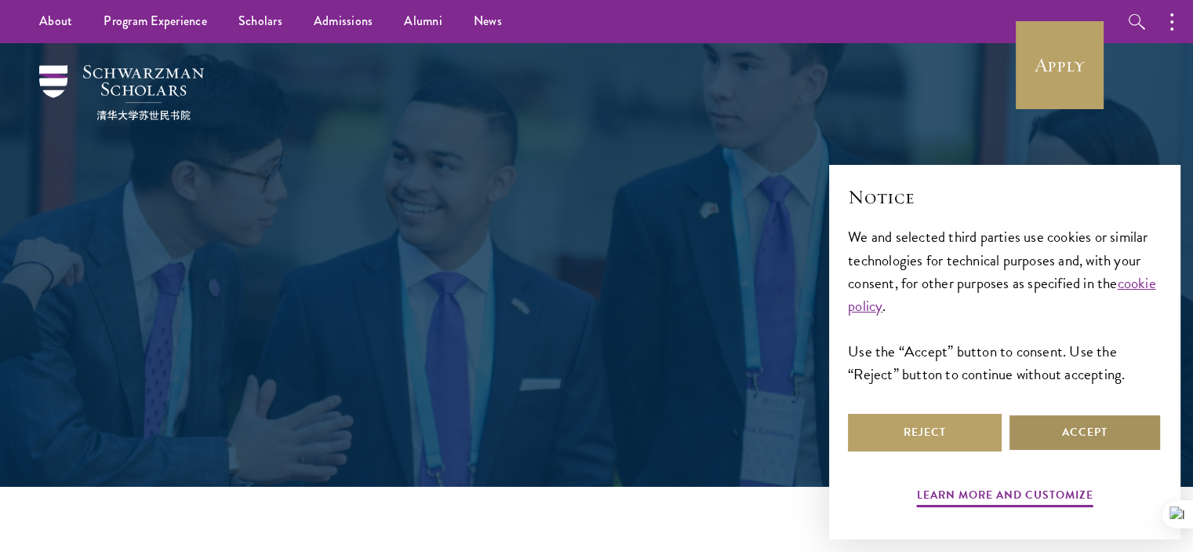
click at [1079, 435] on button "Accept" at bounding box center [1085, 433] width 154 height 38
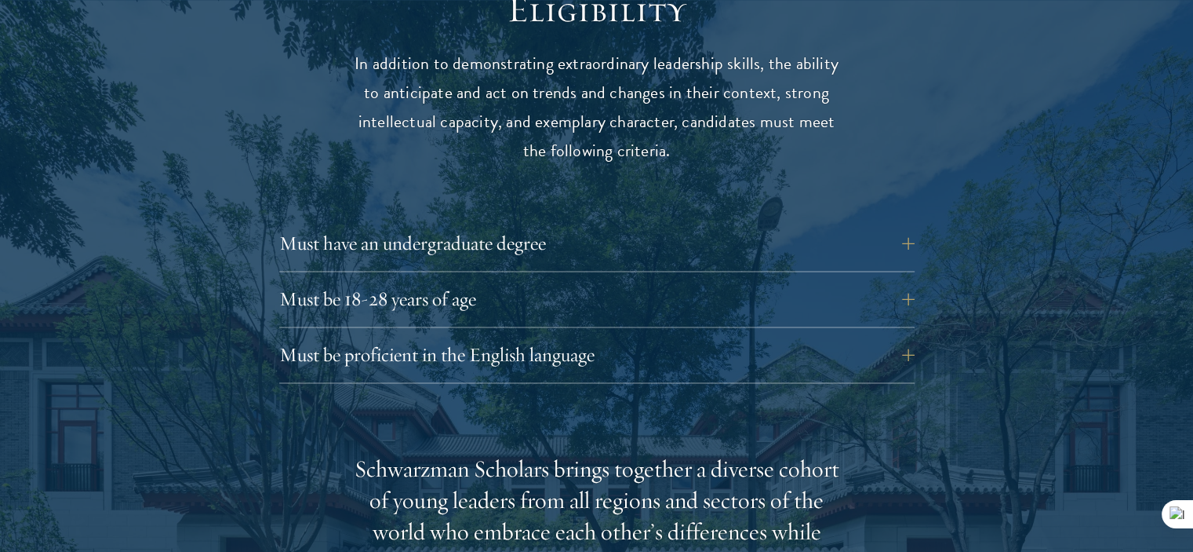
scroll to position [2108, 0]
click at [909, 224] on button "Must have an undergraduate degree" at bounding box center [609, 243] width 636 height 38
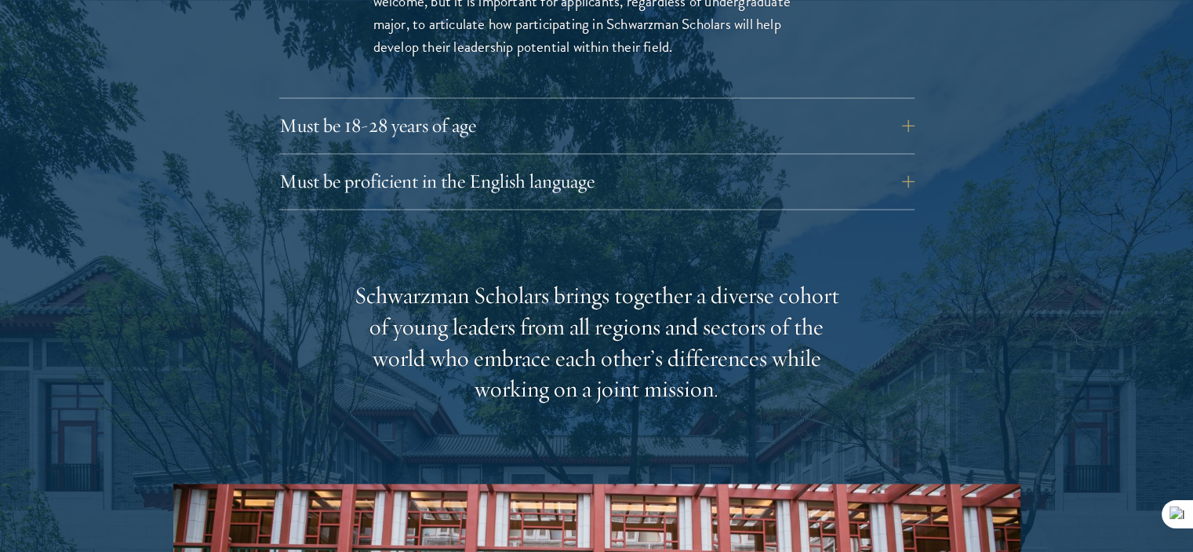
scroll to position [2504, 0]
click at [916, 162] on button "Must be proficient in the English language" at bounding box center [609, 181] width 636 height 38
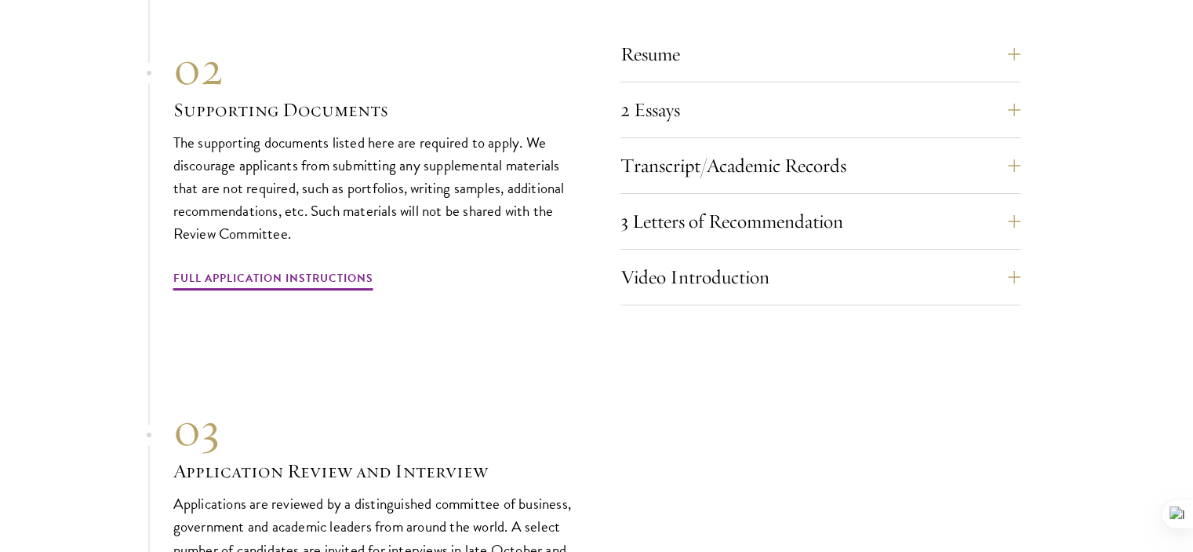
scroll to position [5872, 0]
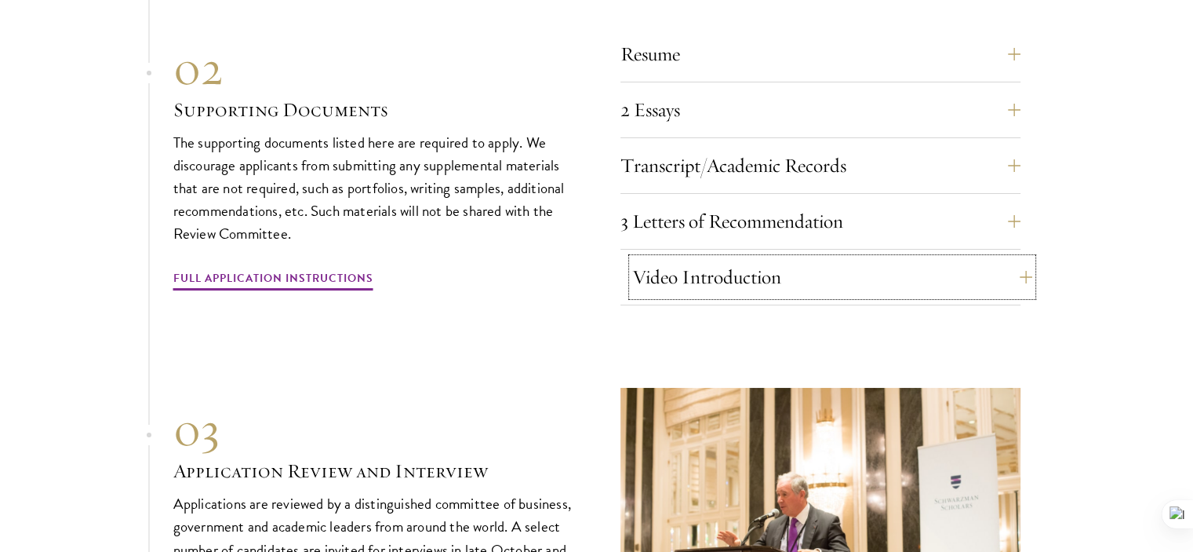
click at [1026, 268] on button "Video Introduction" at bounding box center [832, 277] width 400 height 38
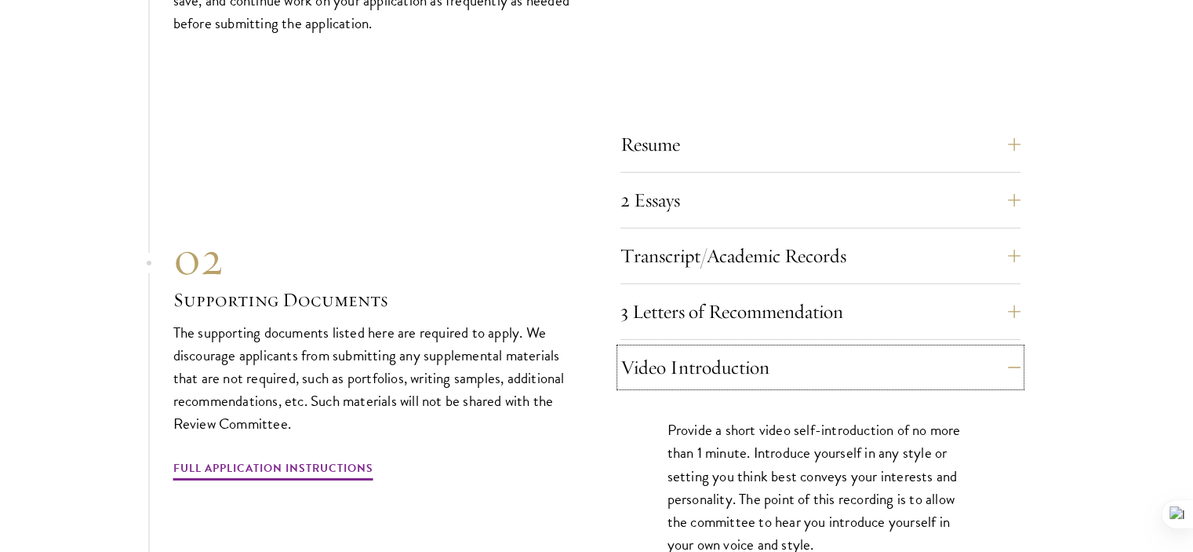
scroll to position [5373, 0]
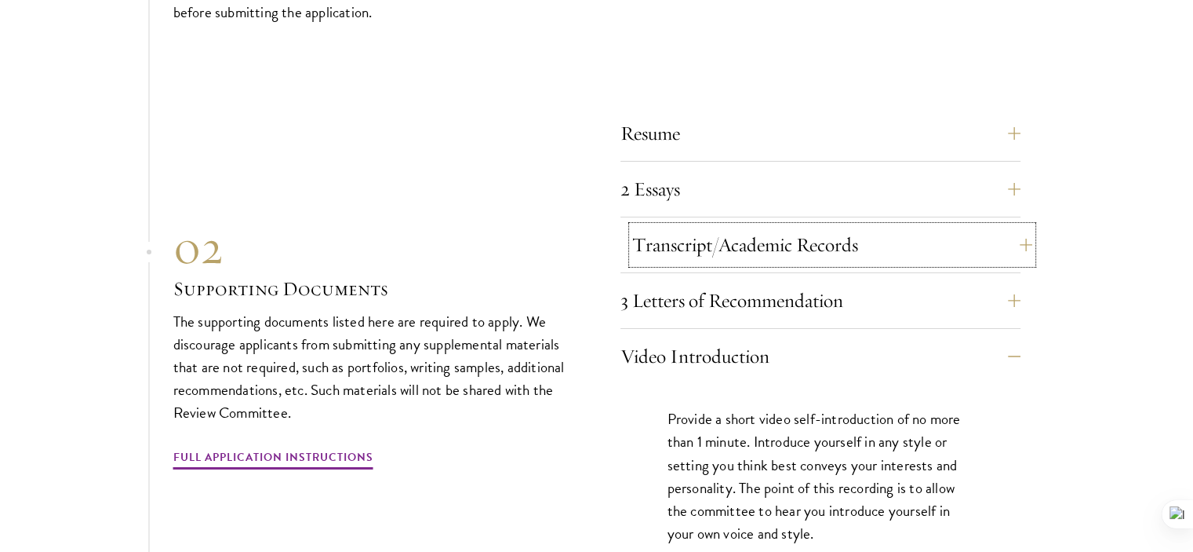
click at [1019, 239] on button "Transcript/Academic Records" at bounding box center [832, 245] width 400 height 38
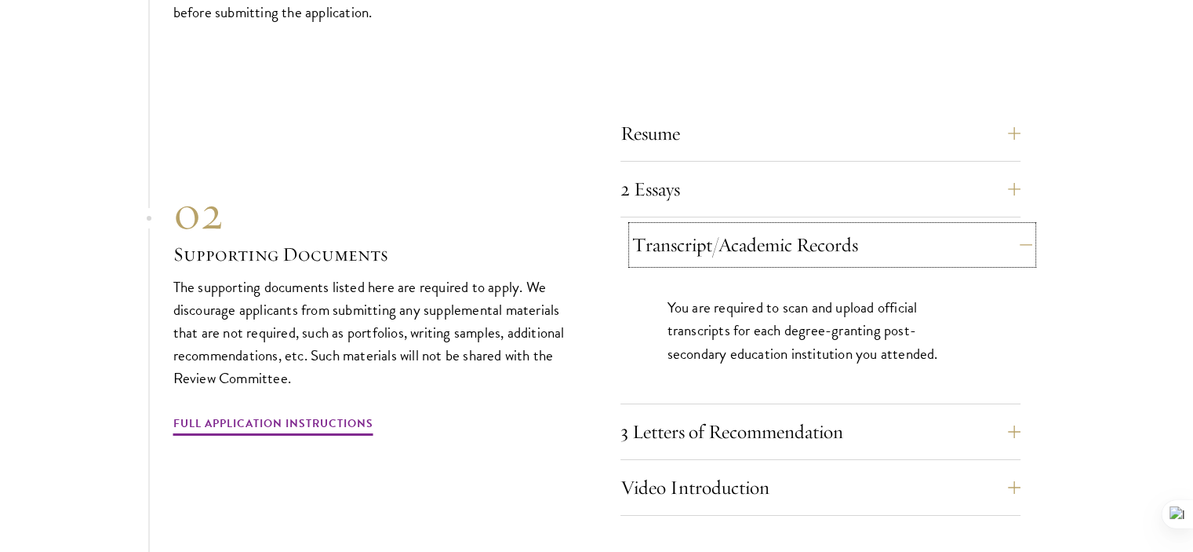
click at [1019, 239] on button "Transcript/Academic Records" at bounding box center [832, 245] width 400 height 38
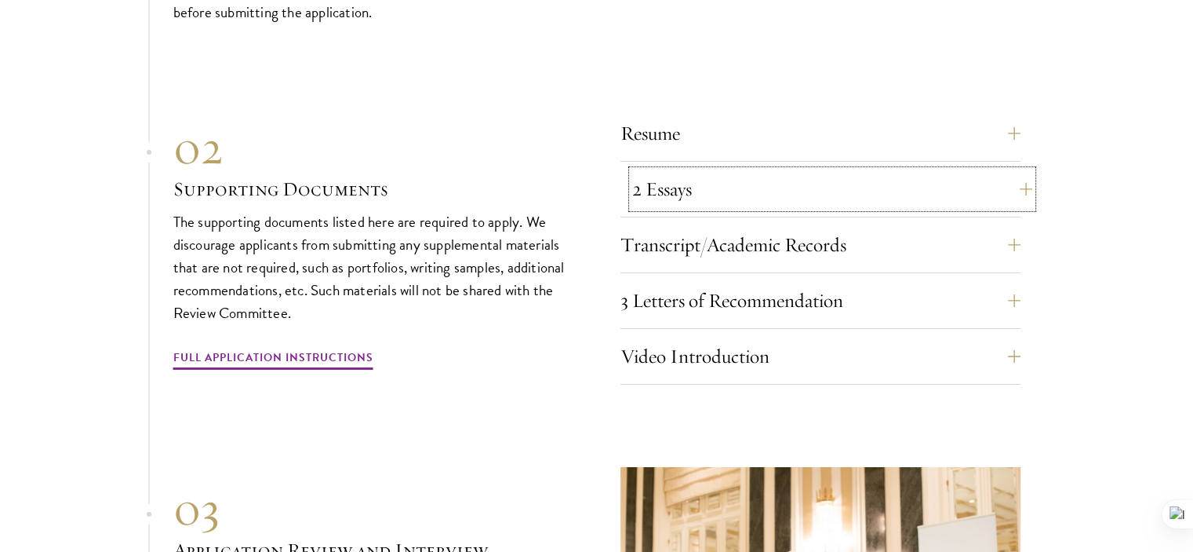
click at [1011, 183] on button "2 Essays" at bounding box center [832, 189] width 400 height 38
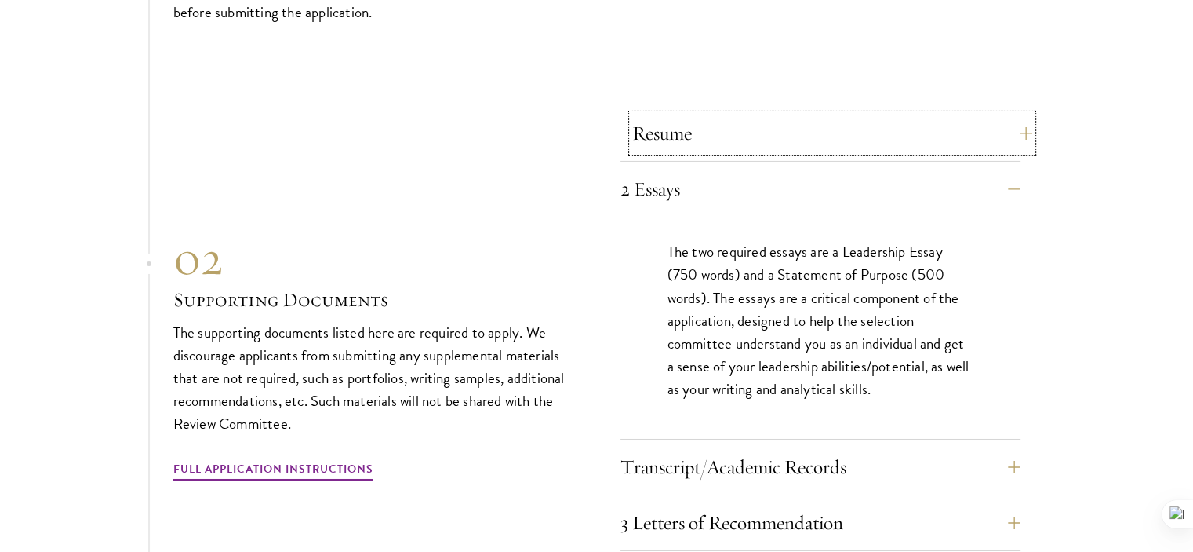
click at [1018, 126] on button "Resume" at bounding box center [832, 134] width 400 height 38
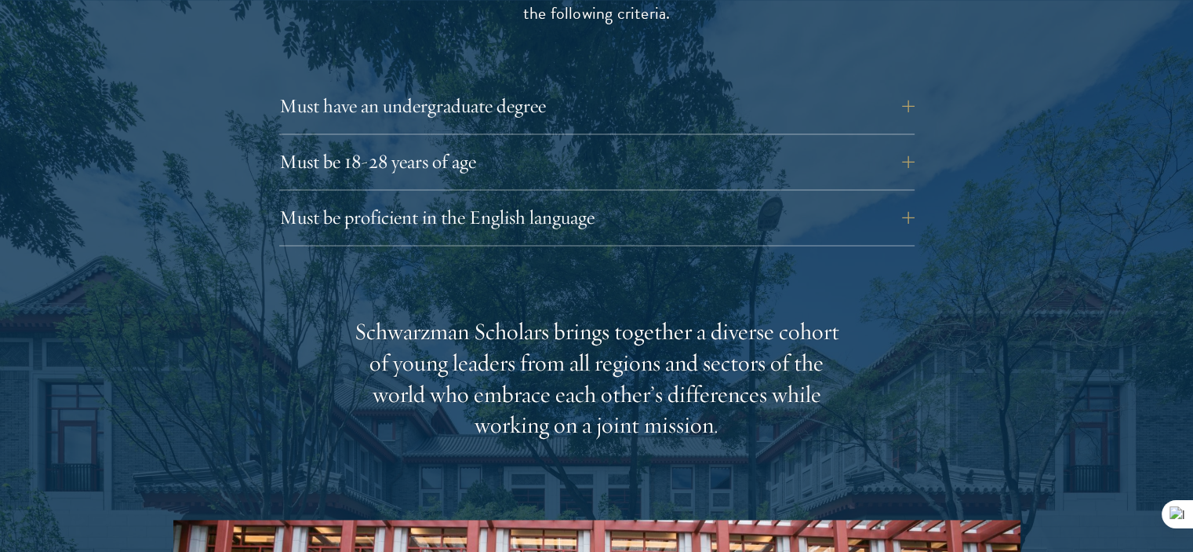
scroll to position [2253, 0]
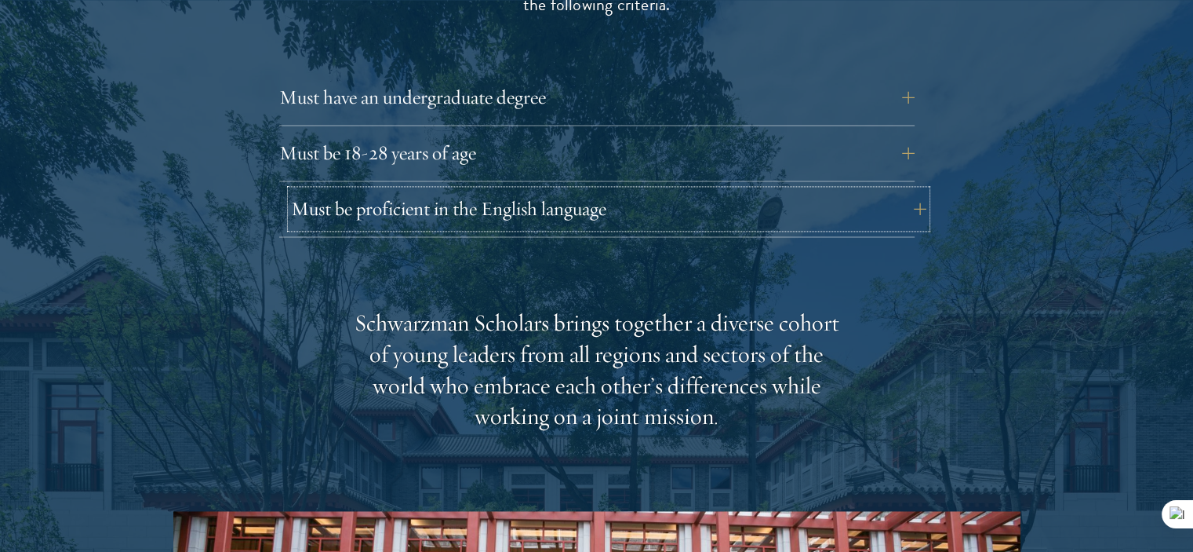
click at [911, 190] on button "Must be proficient in the English language" at bounding box center [609, 209] width 636 height 38
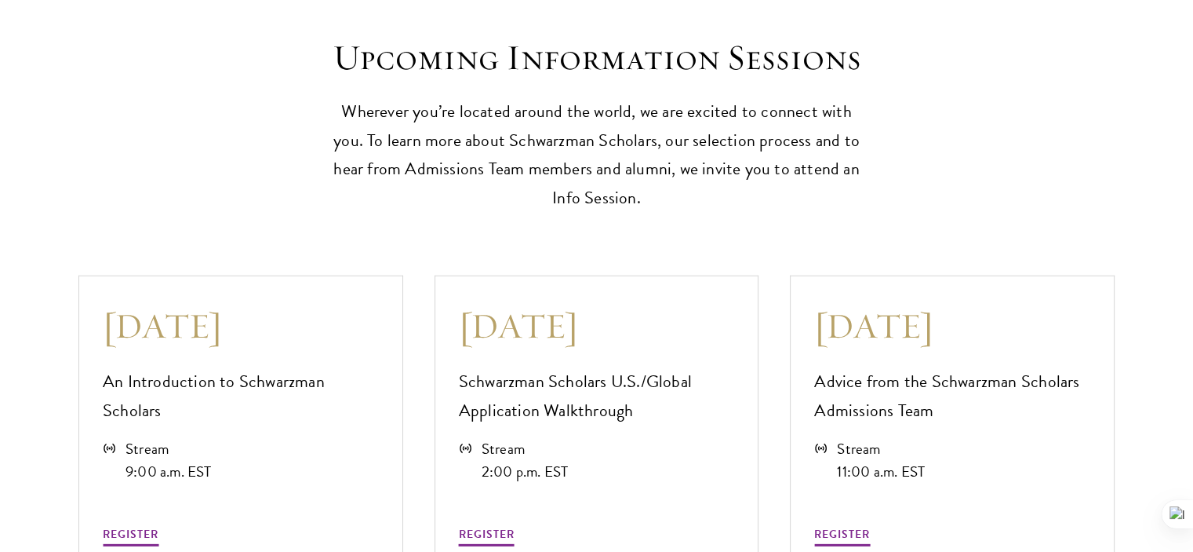
scroll to position [4559, 0]
